Goal: Task Accomplishment & Management: Complete application form

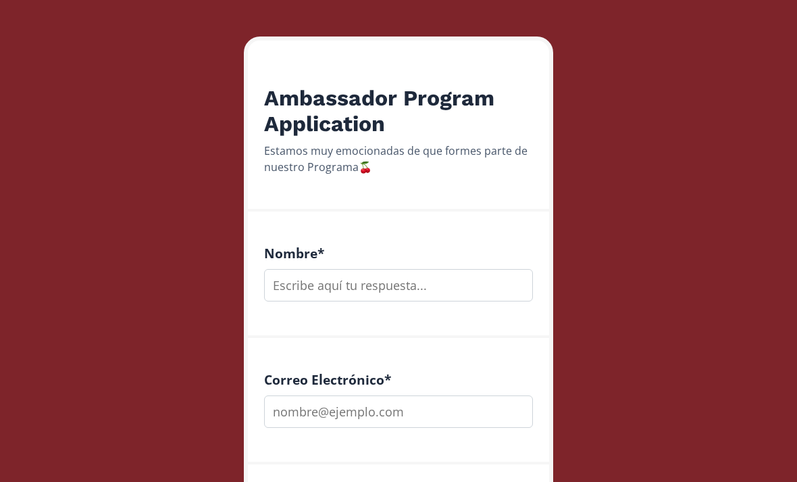
scroll to position [197, 0]
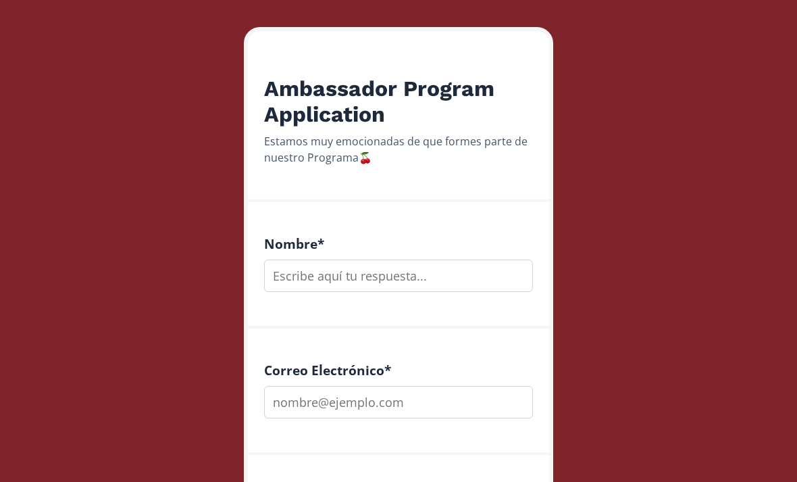
drag, startPoint x: 348, startPoint y: 303, endPoint x: 348, endPoint y: 293, distance: 9.5
click at [348, 303] on div "Nombre *" at bounding box center [398, 265] width 301 height 126
click at [342, 288] on input "text" at bounding box center [398, 275] width 269 height 32
type input "N"
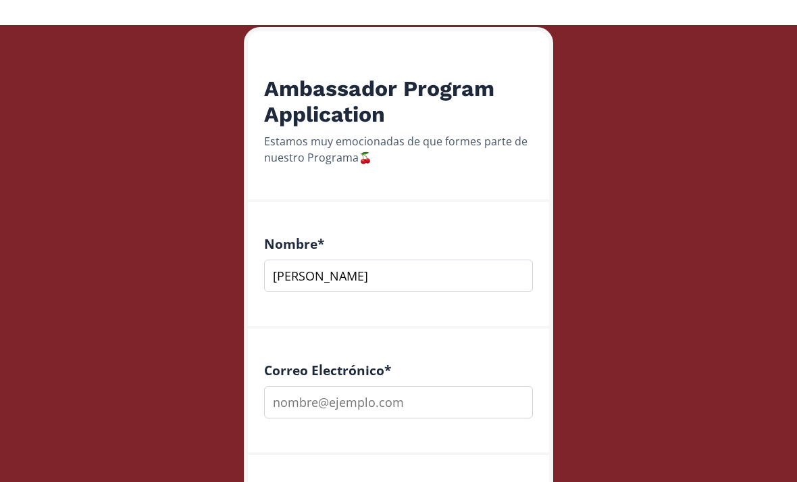
scroll to position [222, 0]
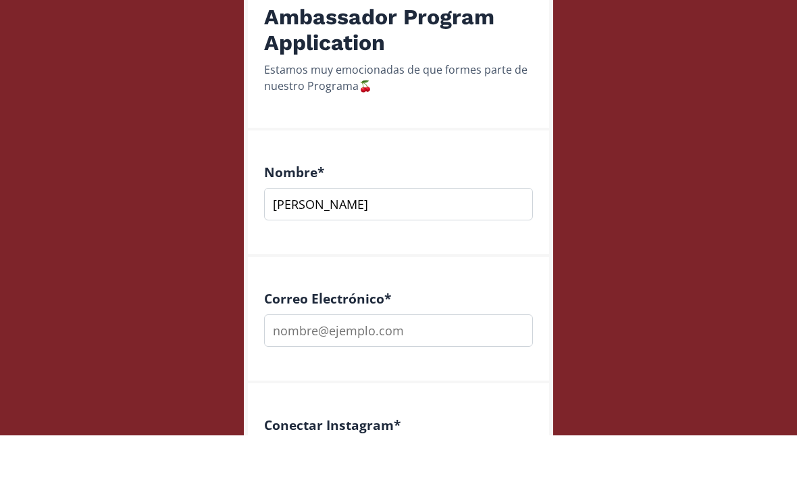
type input "[PERSON_NAME]"
click at [417, 361] on input "email" at bounding box center [398, 377] width 269 height 32
type input "[EMAIL_ADDRESS][DOMAIN_NAME]"
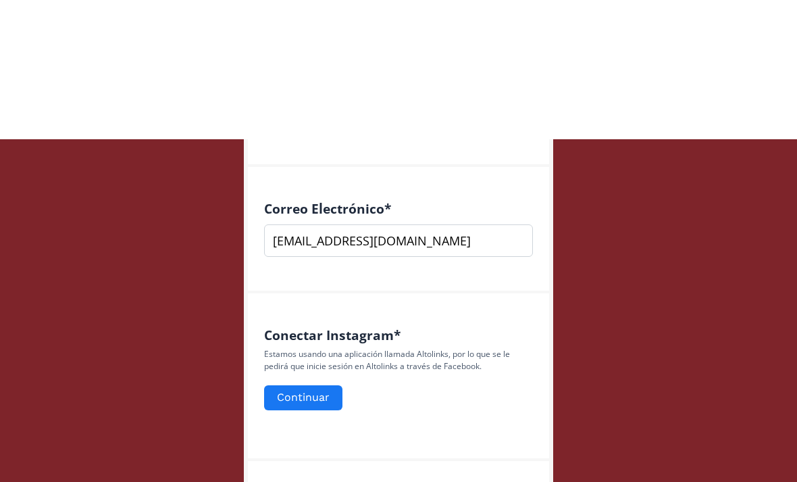
scroll to position [500, 0]
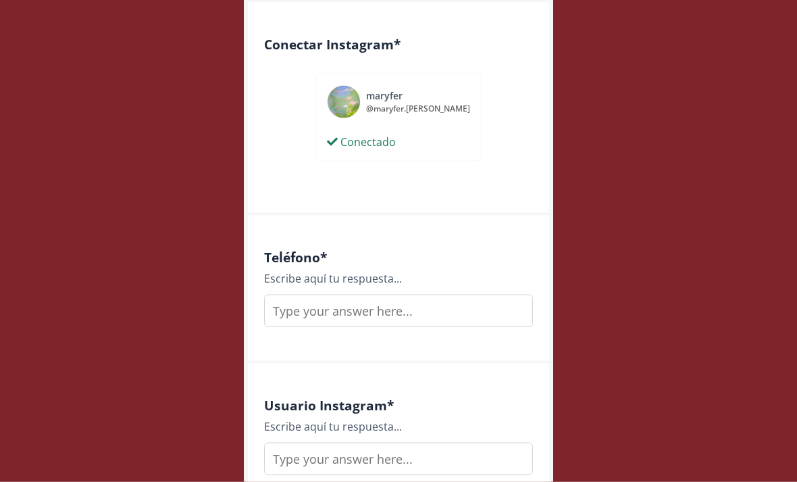
scroll to position [667, 0]
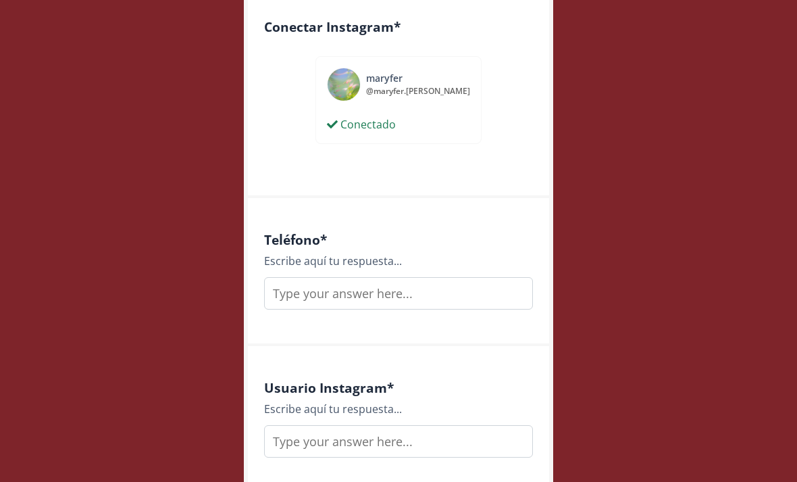
drag, startPoint x: 375, startPoint y: 299, endPoint x: 375, endPoint y: 289, distance: 9.5
click at [375, 299] on input "text" at bounding box center [398, 293] width 269 height 32
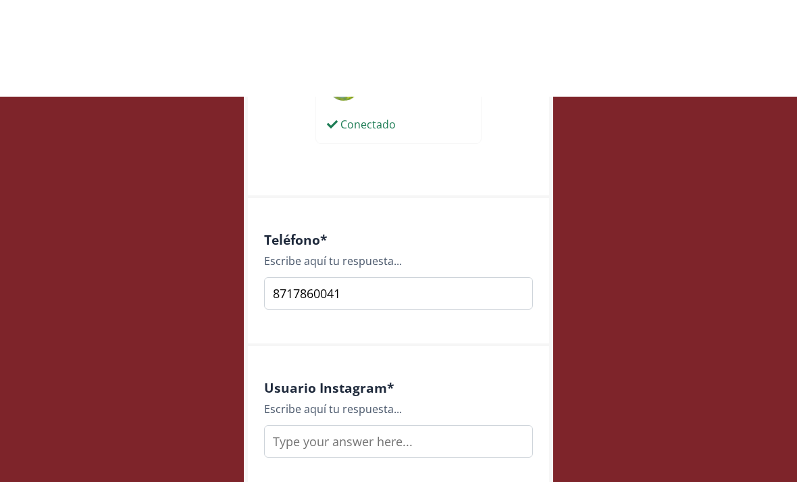
scroll to position [815, 0]
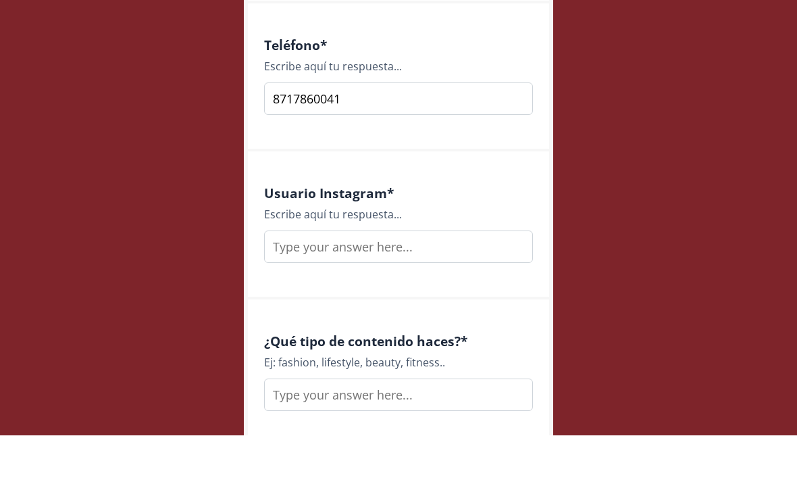
type input "8717860041"
click at [351, 277] on input "text" at bounding box center [398, 293] width 269 height 32
type input "maryfer.jacobo"
click at [387, 411] on div "¿Qué tipo de contenido haces? * Ej: fashion, lifestyle, beauty, fitness.." at bounding box center [398, 420] width 301 height 148
click at [386, 425] on input "text" at bounding box center [398, 441] width 269 height 32
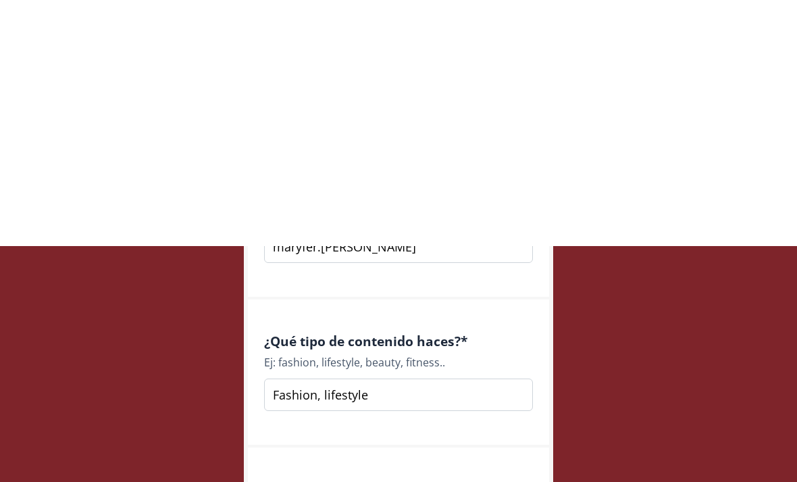
scroll to position [1122, 0]
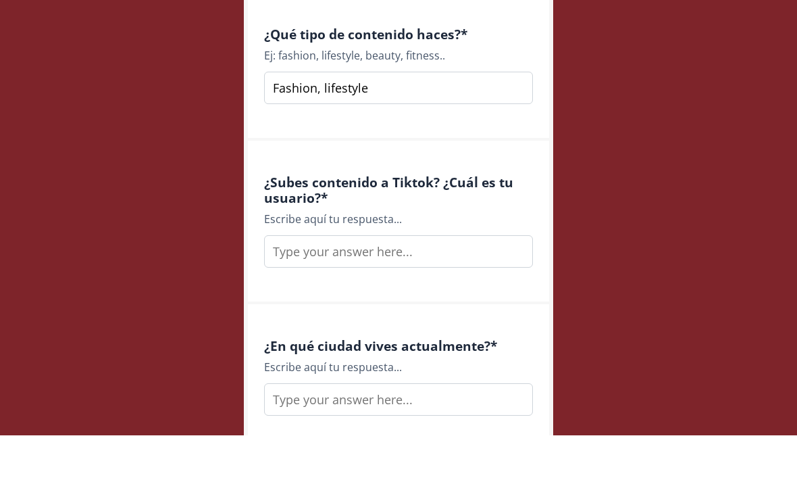
type input "Fashion, lifestyle"
click at [364, 282] on input "text" at bounding box center [398, 298] width 269 height 32
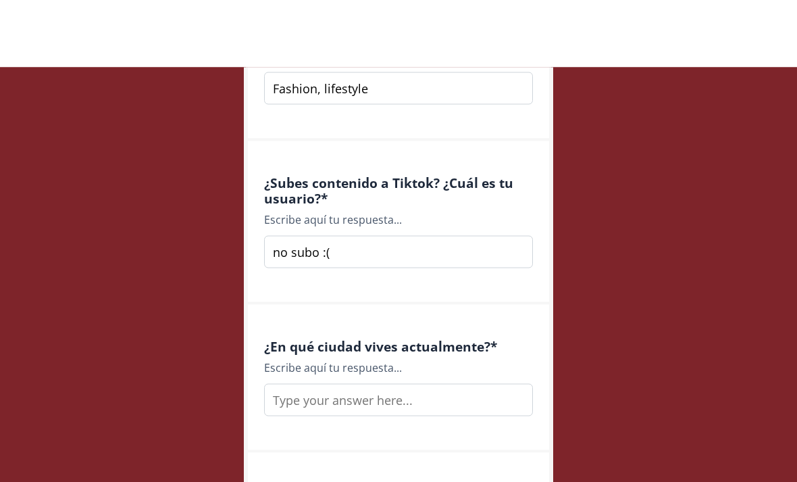
scroll to position [1236, 0]
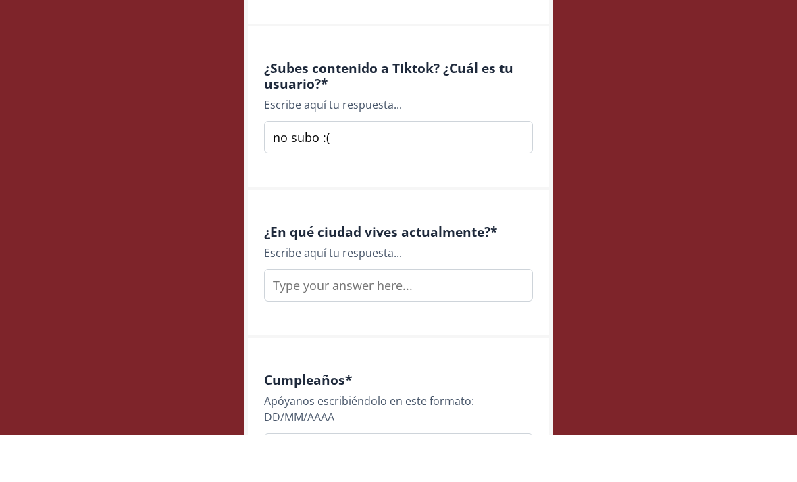
type input "no subo :("
drag, startPoint x: 353, startPoint y: 276, endPoint x: 356, endPoint y: 267, distance: 9.2
click at [353, 316] on input "text" at bounding box center [398, 332] width 269 height 32
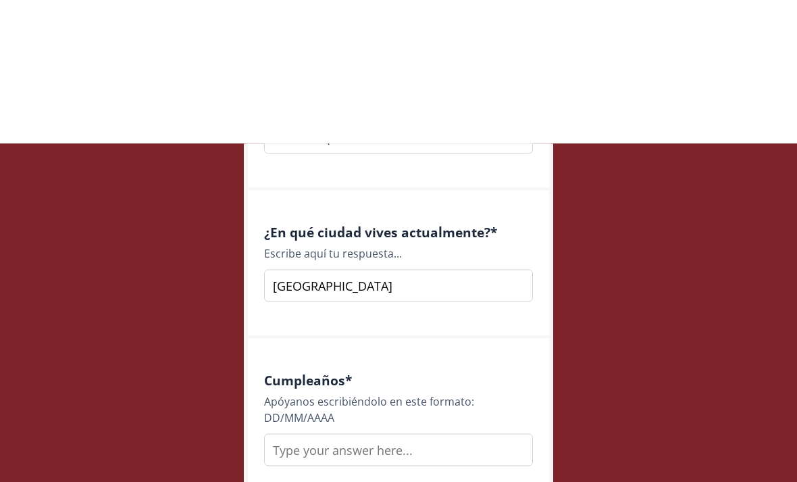
scroll to position [1426, 0]
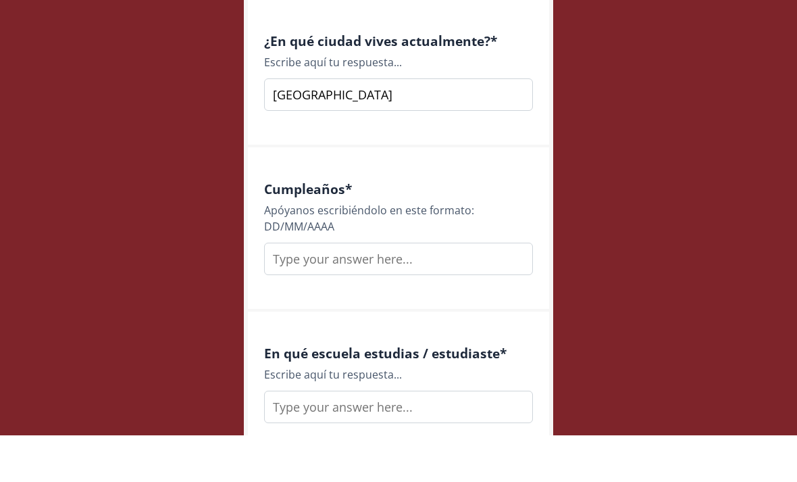
type input "Guadalajara"
click at [355, 289] on input "text" at bounding box center [398, 305] width 269 height 32
type input "1"
type input "8"
type input "1"
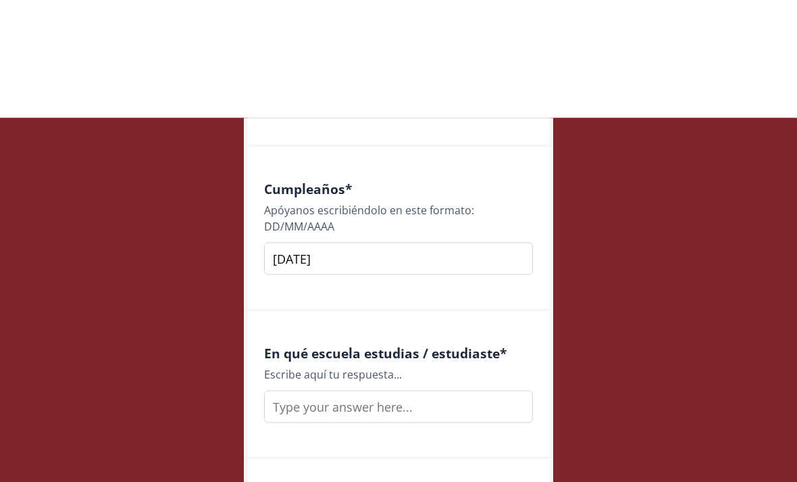
scroll to position [1593, 0]
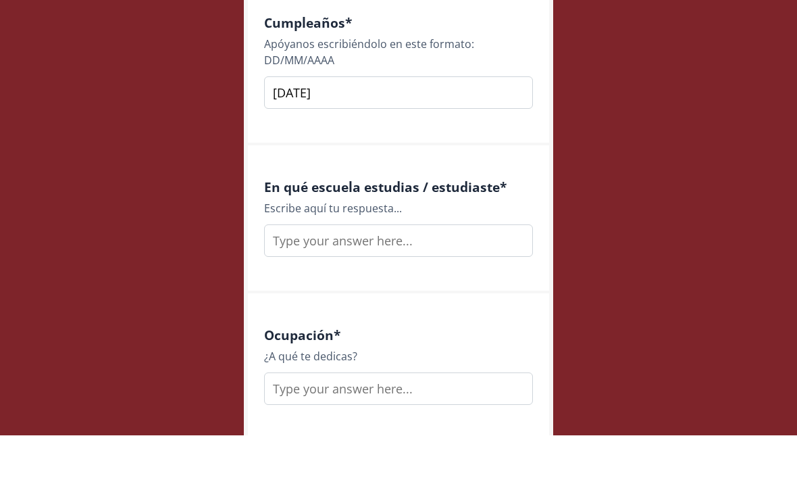
type input "18/06/2002"
click at [350, 271] on input "text" at bounding box center [398, 287] width 269 height 32
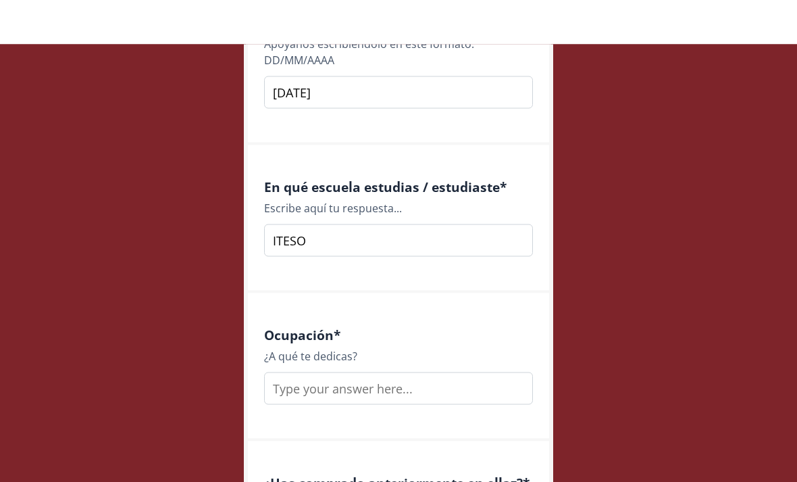
scroll to position [1719, 0]
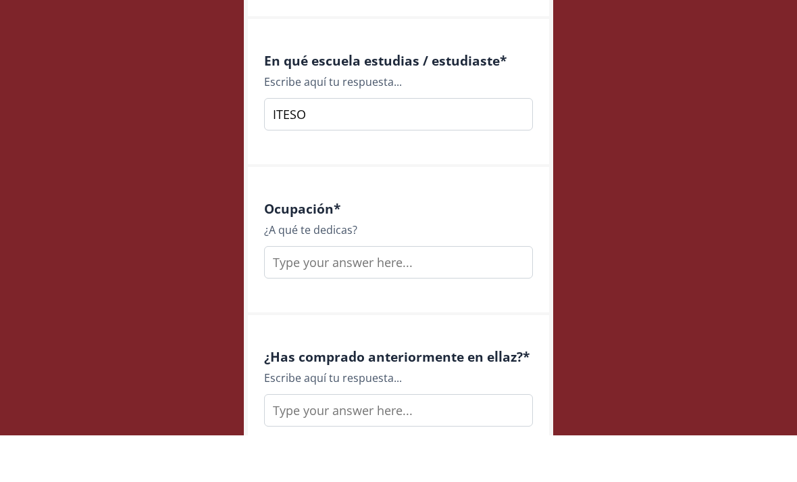
type input "ITESO"
click at [355, 293] on input "text" at bounding box center [398, 309] width 269 height 32
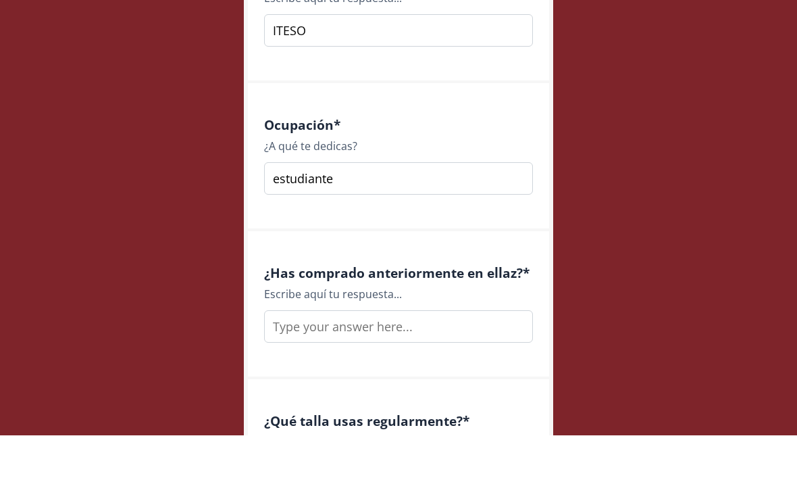
type input "estudiante"
click at [361, 357] on input "text" at bounding box center [398, 373] width 269 height 32
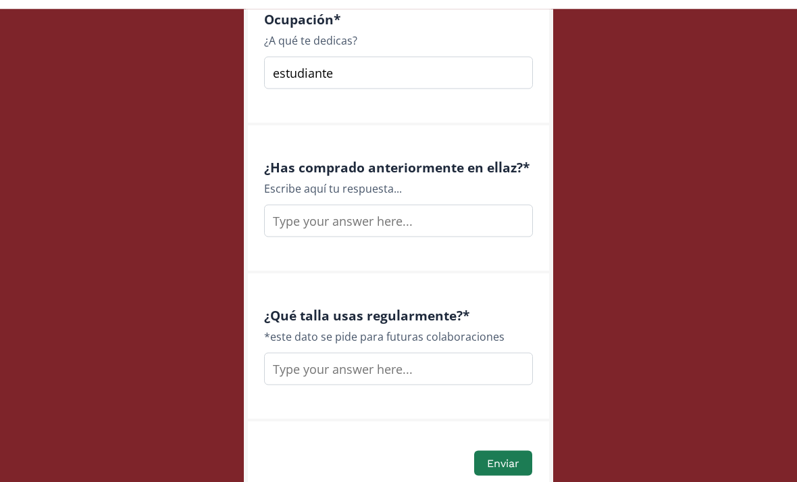
scroll to position [1965, 0]
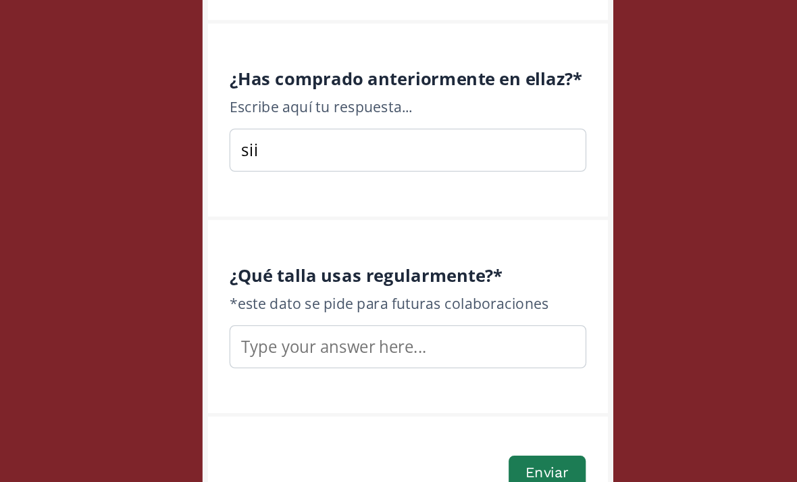
type input "sii"
click at [309, 343] on input "text" at bounding box center [398, 359] width 269 height 32
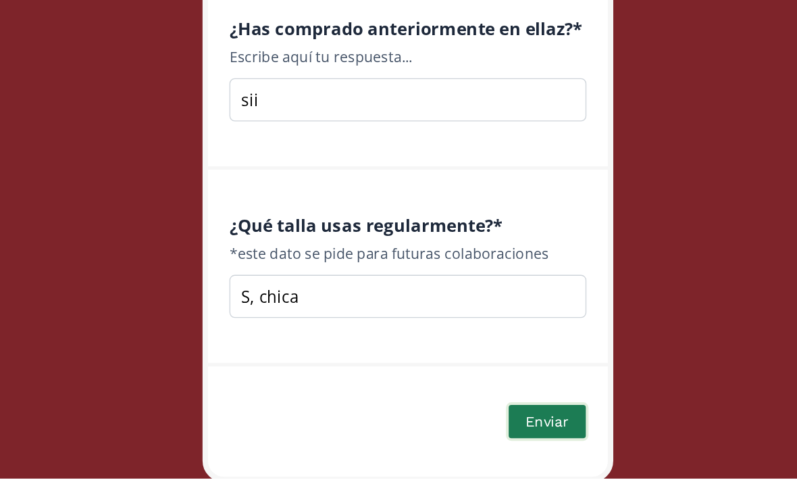
type input "S, chica"
click at [472, 424] on button "Enviar" at bounding box center [503, 438] width 62 height 29
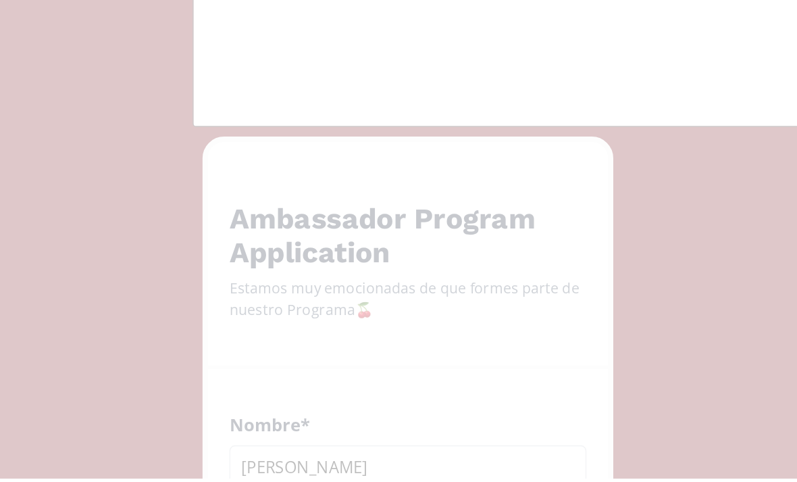
scroll to position [0, 0]
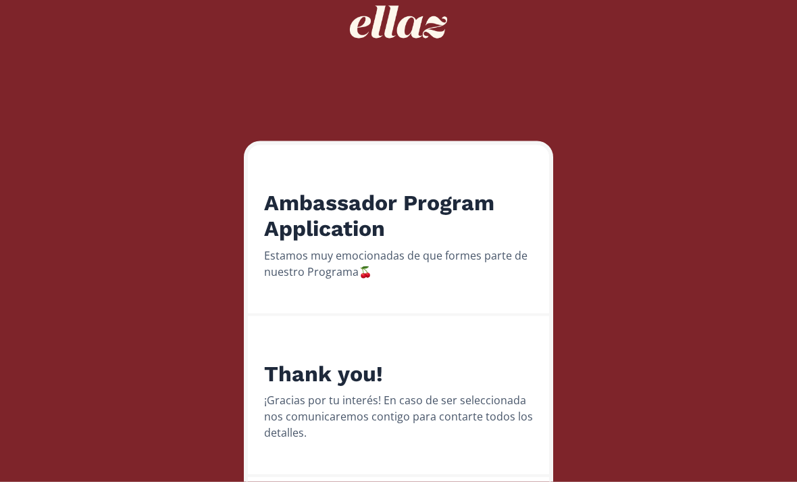
scroll to position [84, 0]
